Goal: Task Accomplishment & Management: Manage account settings

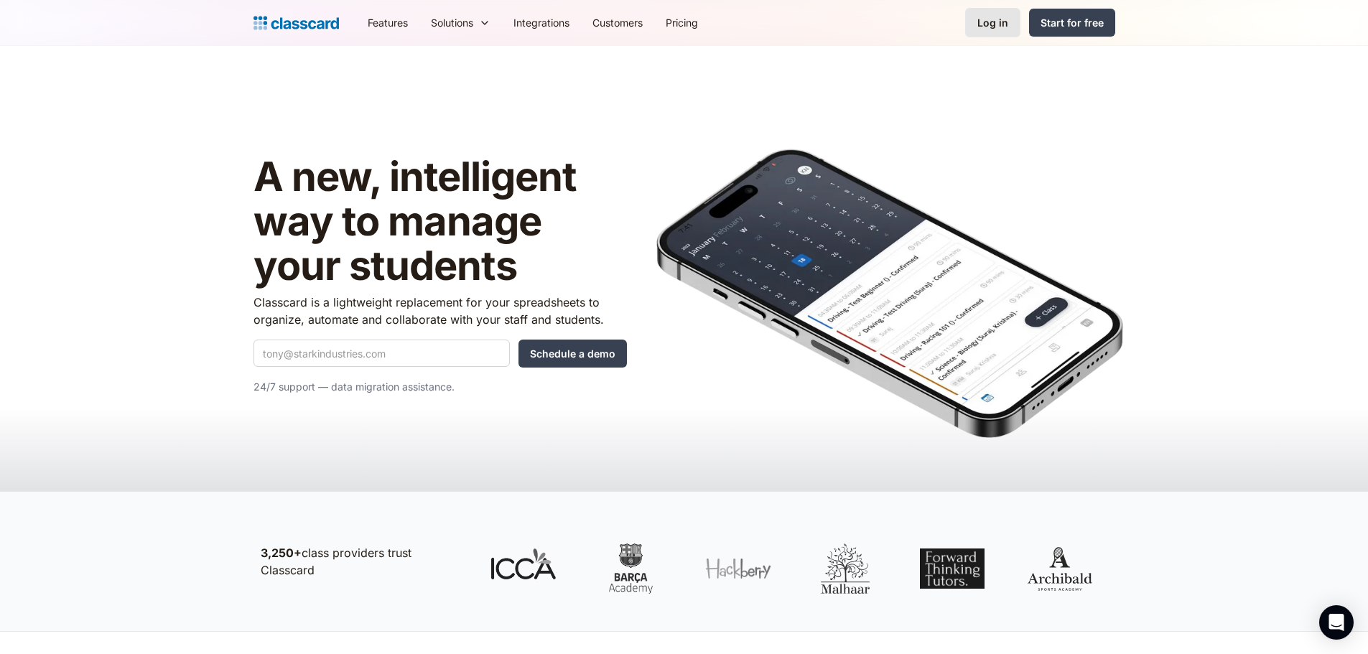
click at [1006, 19] on div "Log in" at bounding box center [993, 22] width 31 height 15
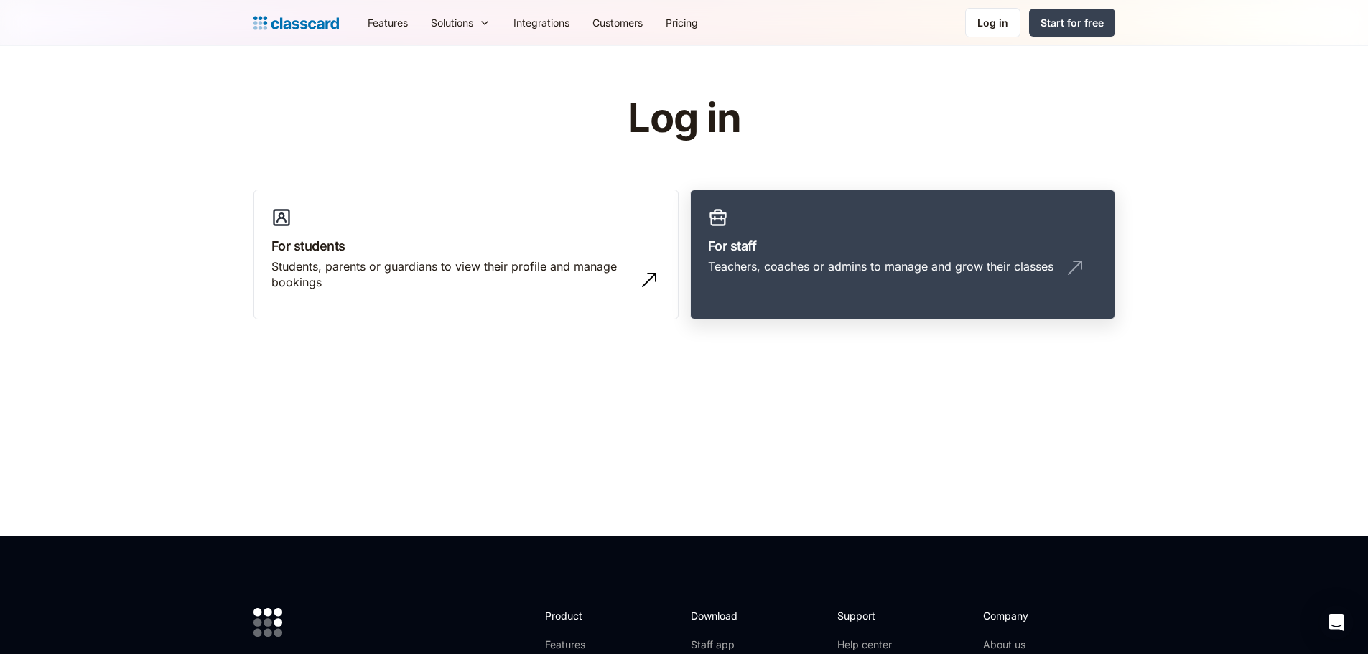
click at [813, 249] on h3 "For staff" at bounding box center [902, 245] width 389 height 19
click at [792, 277] on div "Teachers, coaches or admins to manage and grow their classes" at bounding box center [902, 272] width 389 height 27
